Goal: Find specific page/section: Find specific page/section

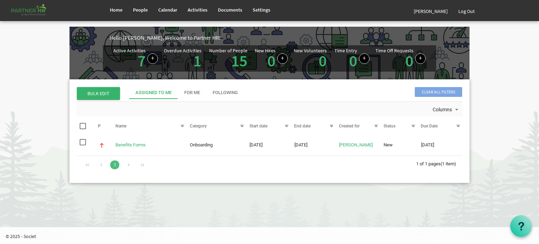
click at [190, 64] on div "Overdue Activities 1" at bounding box center [183, 58] width 38 height 21
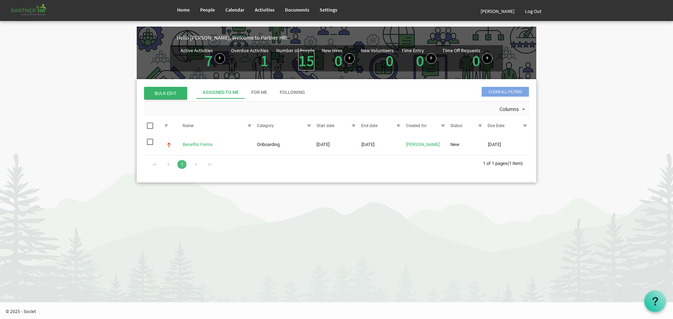
click at [305, 59] on link "15" at bounding box center [306, 61] width 16 height 20
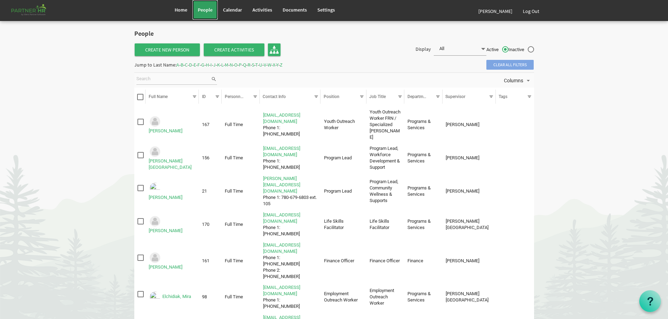
click at [204, 9] on span "People" at bounding box center [205, 10] width 15 height 6
